Goal: Navigation & Orientation: Find specific page/section

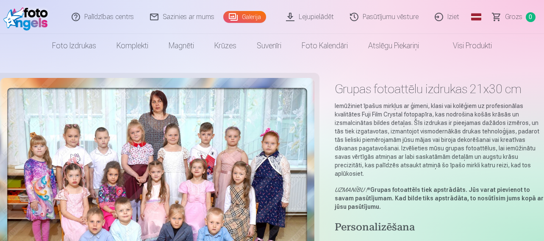
click at [425, 17] on link "Pasūtījumu vēsture" at bounding box center [384, 17] width 85 height 34
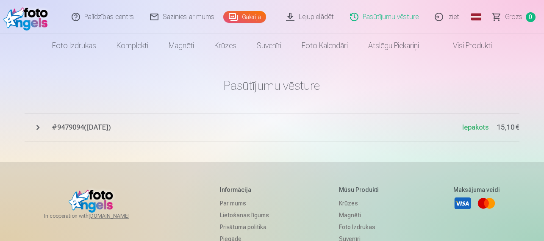
click at [72, 122] on span "# 9479094 ( [DATE] )" at bounding box center [257, 127] width 410 height 10
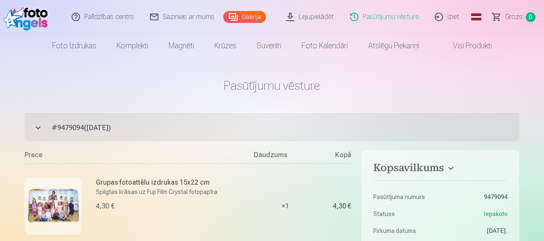
click at [42, 22] on img at bounding box center [27, 16] width 49 height 27
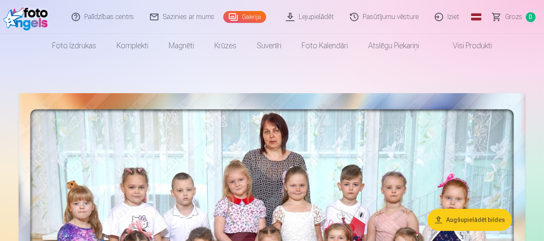
click at [266, 18] on link "Galerija" at bounding box center [244, 17] width 43 height 12
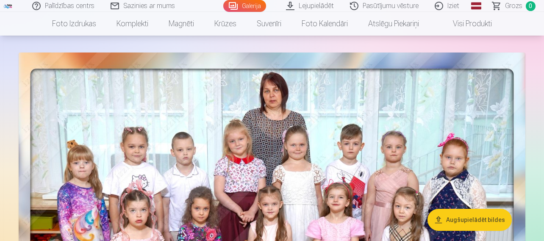
scroll to position [41, 0]
click at [254, 178] on img at bounding box center [272, 226] width 506 height 349
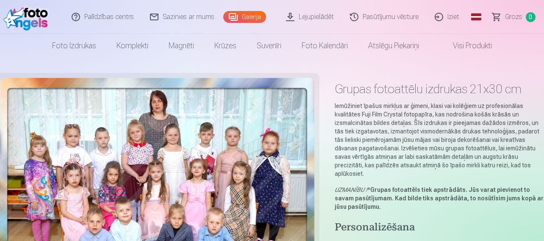
click at [266, 14] on link "Galerija" at bounding box center [244, 17] width 43 height 12
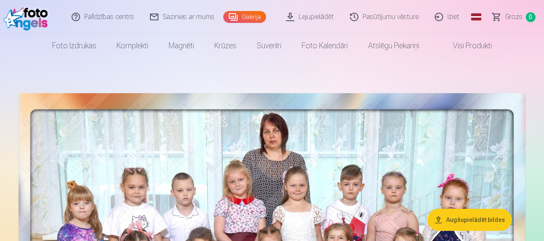
click at [429, 41] on link "Visi produkti" at bounding box center [465, 46] width 73 height 24
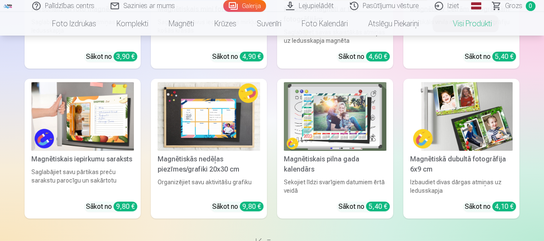
scroll to position [697, 0]
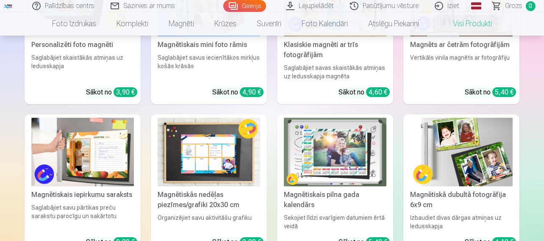
click at [266, 6] on link "Galerija" at bounding box center [244, 6] width 43 height 12
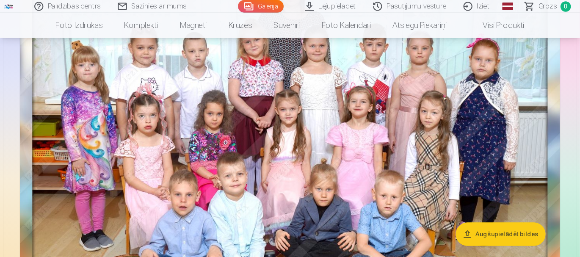
scroll to position [143, 0]
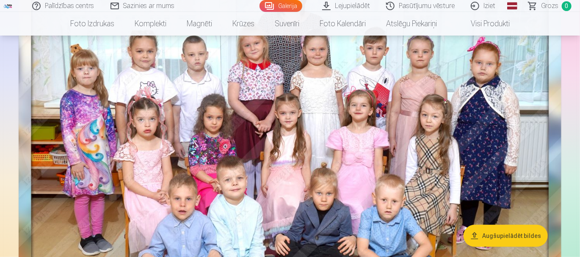
drag, startPoint x: 499, startPoint y: 2, endPoint x: 569, endPoint y: 81, distance: 106.2
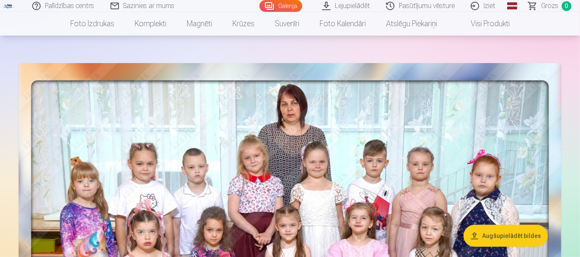
scroll to position [0, 0]
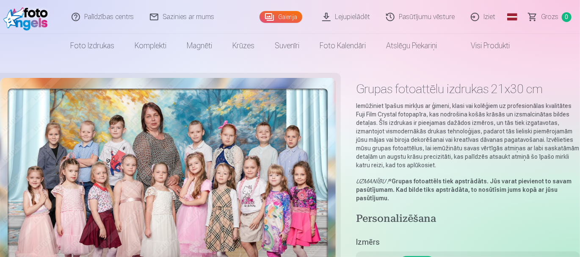
click at [302, 18] on link "Galerija" at bounding box center [280, 17] width 43 height 12
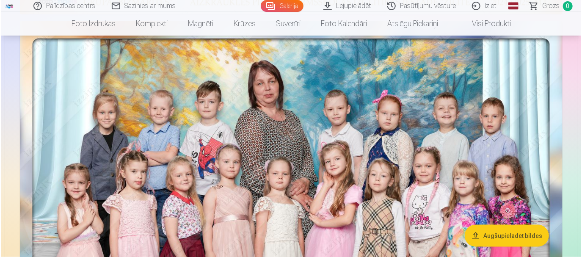
scroll to position [464, 0]
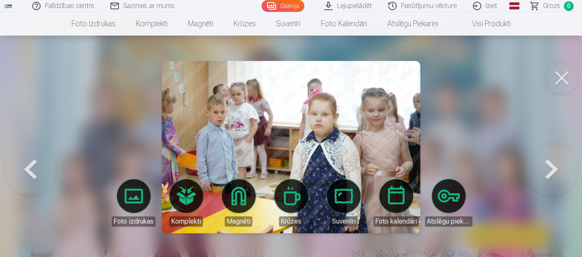
click at [543, 61] on button at bounding box center [562, 78] width 34 height 34
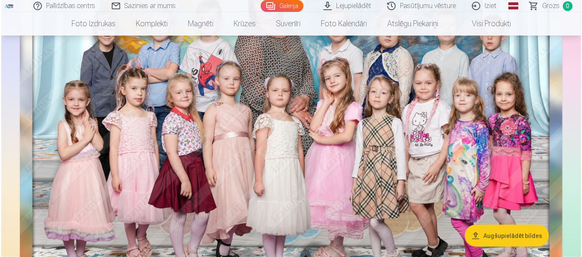
scroll to position [536, 0]
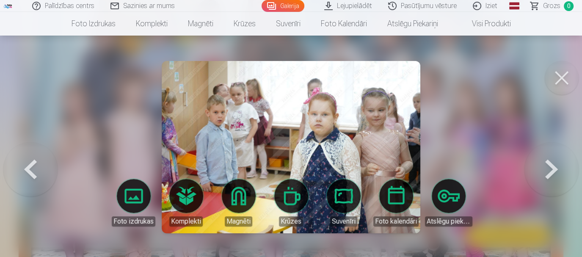
click at [543, 61] on button at bounding box center [562, 78] width 34 height 34
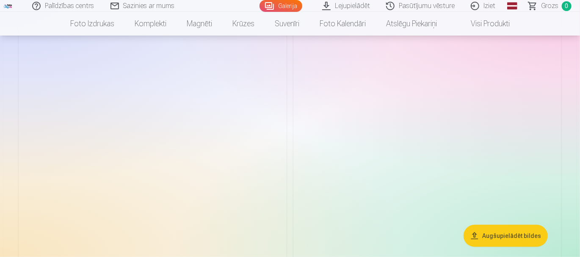
scroll to position [3272, 0]
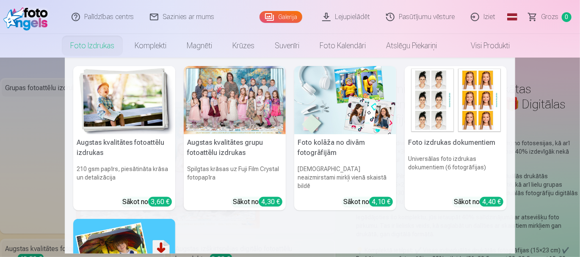
click at [124, 40] on link "Foto izdrukas" at bounding box center [92, 46] width 64 height 24
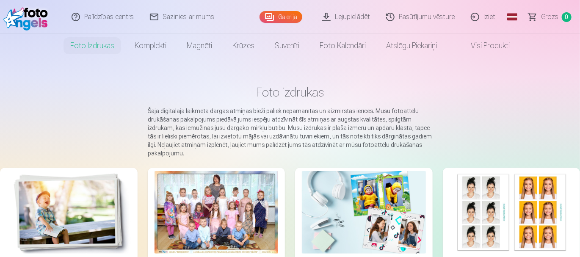
click at [41, 17] on img at bounding box center [27, 16] width 49 height 27
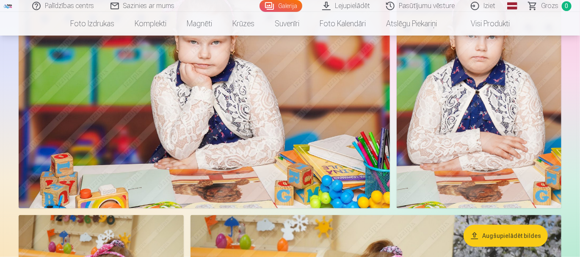
scroll to position [1886, 0]
